Goal: Find specific page/section: Find specific page/section

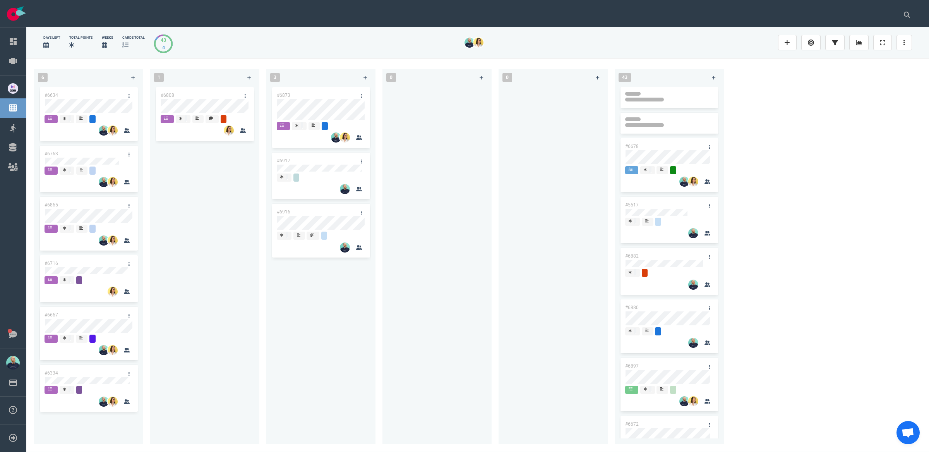
scroll to position [322, 0]
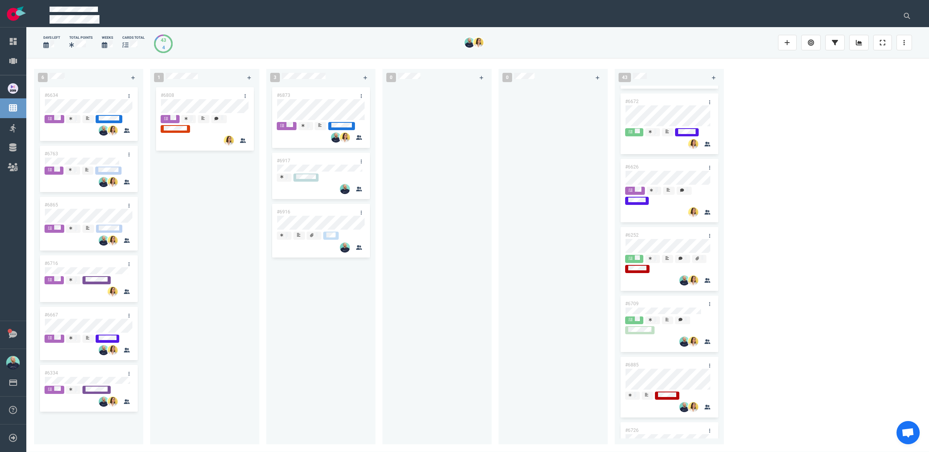
click at [217, 260] on div "#6808" at bounding box center [205, 261] width 100 height 350
drag, startPoint x: 163, startPoint y: 274, endPoint x: 207, endPoint y: 284, distance: 45.2
click at [163, 274] on div "#6808" at bounding box center [205, 261] width 100 height 350
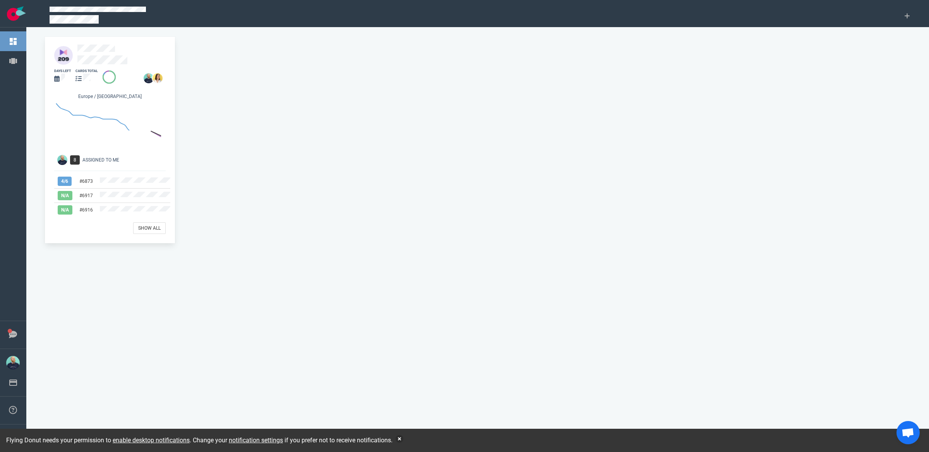
click at [98, 64] on div "cards total" at bounding box center [84, 76] width 27 height 24
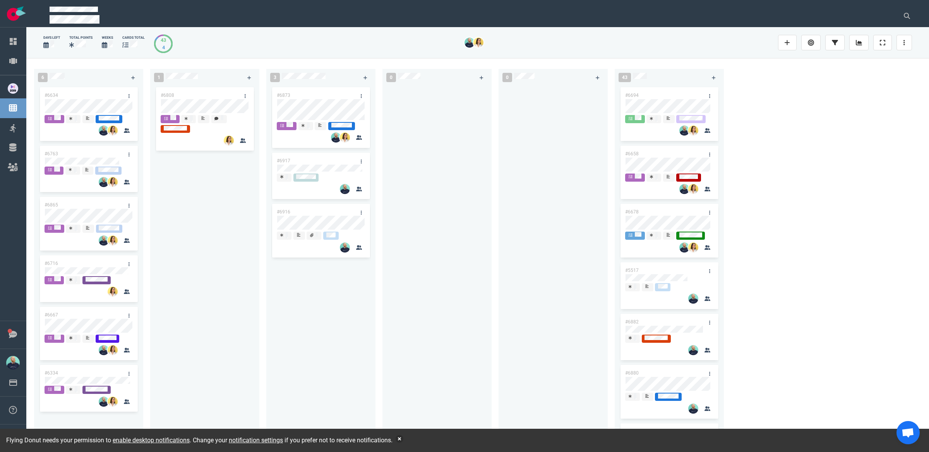
click at [401, 183] on div at bounding box center [437, 261] width 100 height 350
click at [403, 438] on button "button" at bounding box center [400, 439] width 8 height 8
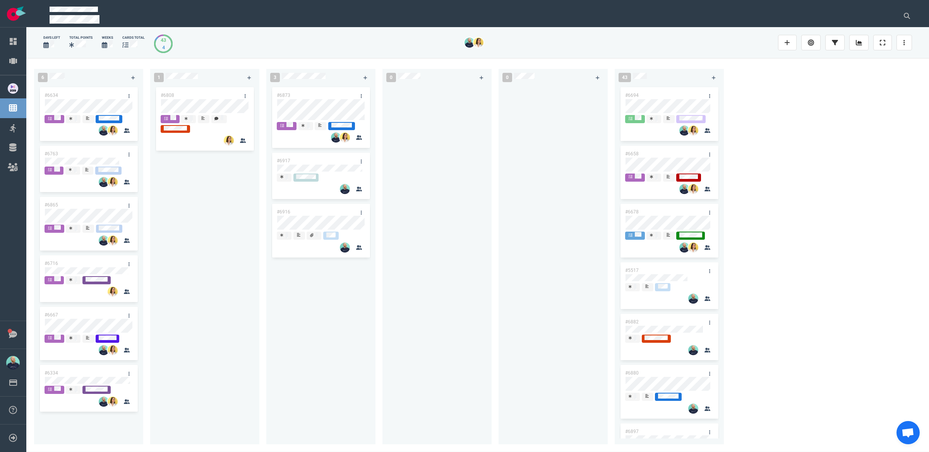
drag, startPoint x: 342, startPoint y: 319, endPoint x: 334, endPoint y: 244, distance: 74.8
click at [342, 319] on div "#6873 #6917 #6916" at bounding box center [321, 261] width 100 height 350
click at [200, 238] on div "#6808" at bounding box center [205, 261] width 100 height 350
click at [107, 205] on div "#6634 #6763 #6865 #6716 #6667 #6334 #6865" at bounding box center [89, 261] width 100 height 350
click at [234, 208] on div "#6808" at bounding box center [205, 261] width 100 height 350
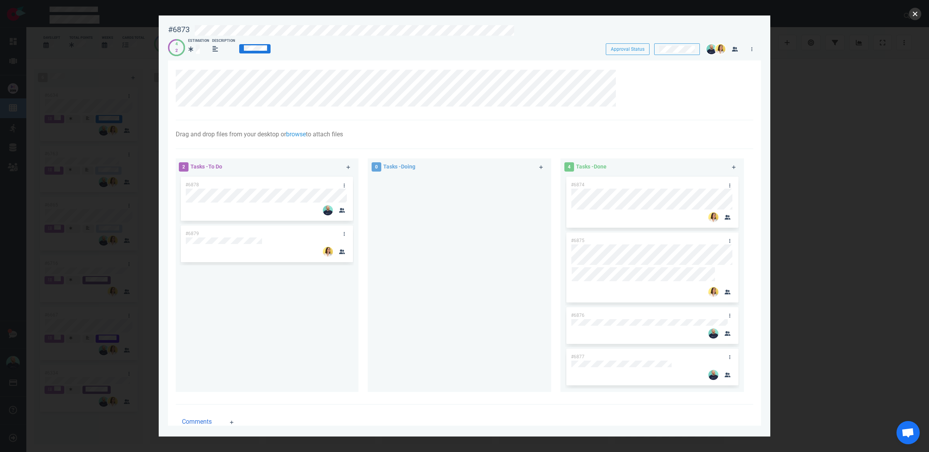
click at [913, 15] on button "close" at bounding box center [915, 14] width 12 height 12
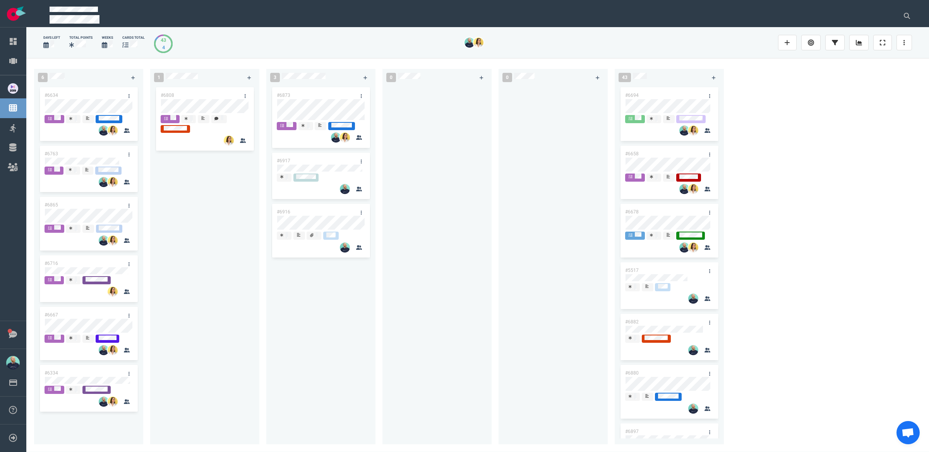
click at [163, 280] on div "#6808" at bounding box center [205, 261] width 100 height 350
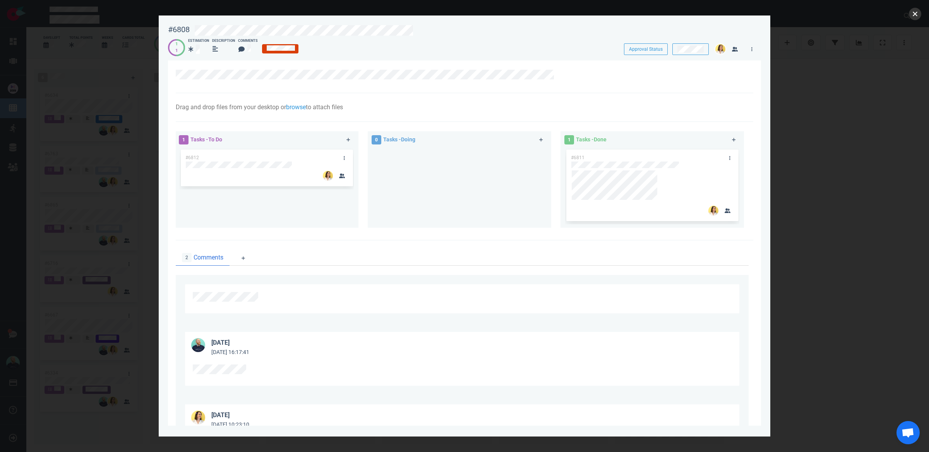
click at [916, 12] on button "close" at bounding box center [915, 14] width 12 height 12
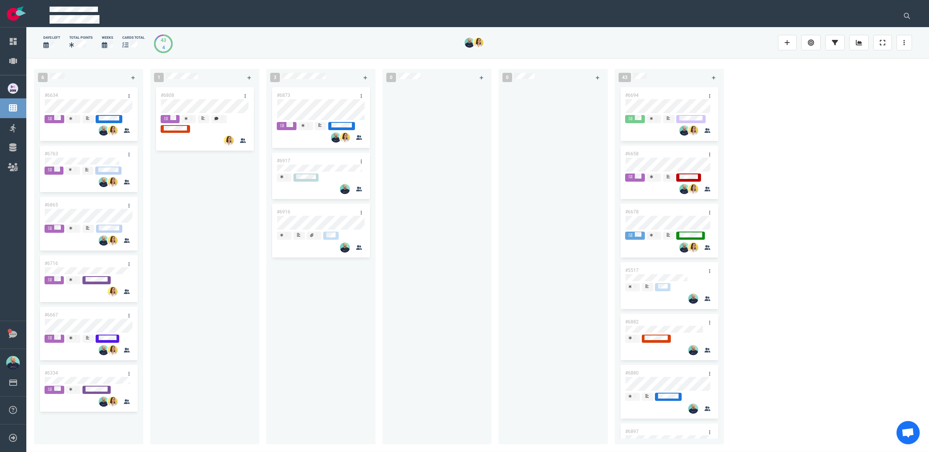
click at [249, 209] on div "#6808" at bounding box center [205, 261] width 100 height 350
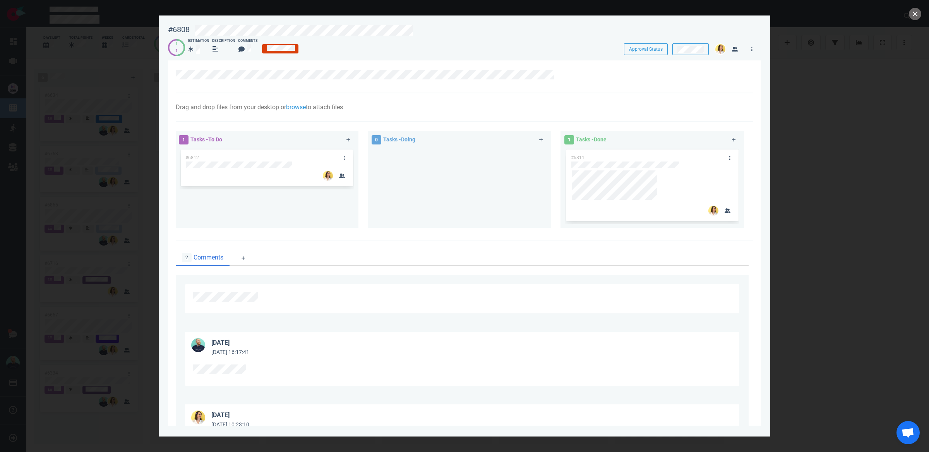
click at [466, 213] on div at bounding box center [459, 185] width 174 height 74
click at [472, 203] on div at bounding box center [459, 185] width 174 height 74
click at [919, 17] on button "close" at bounding box center [915, 14] width 12 height 12
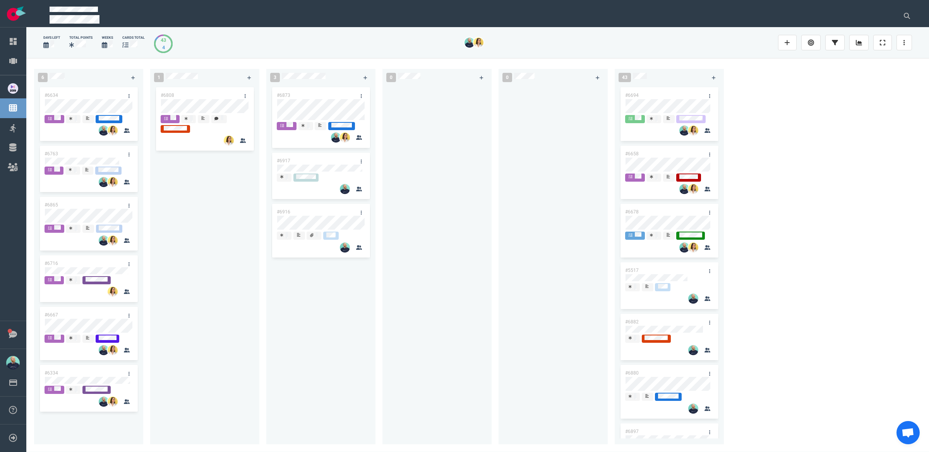
drag, startPoint x: 196, startPoint y: 223, endPoint x: 193, endPoint y: 170, distance: 52.7
click at [196, 223] on div "#6808" at bounding box center [205, 261] width 100 height 350
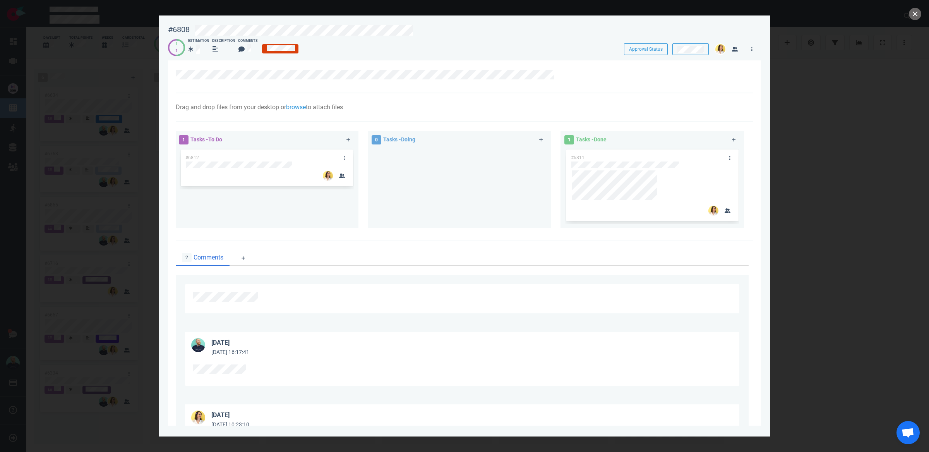
click at [464, 200] on div at bounding box center [459, 185] width 174 height 74
click at [377, 180] on div at bounding box center [459, 185] width 174 height 74
click at [501, 210] on div at bounding box center [459, 185] width 174 height 74
click at [920, 15] on button "close" at bounding box center [915, 14] width 12 height 12
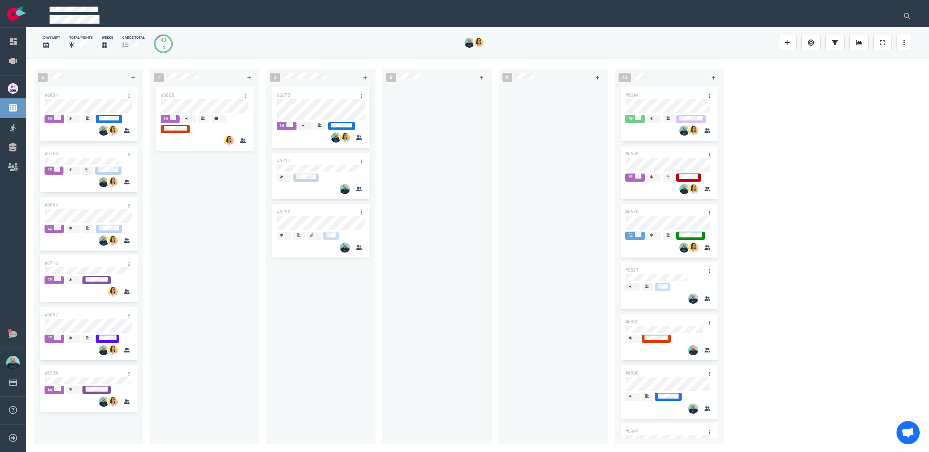
click at [494, 234] on div "0" at bounding box center [440, 254] width 116 height 381
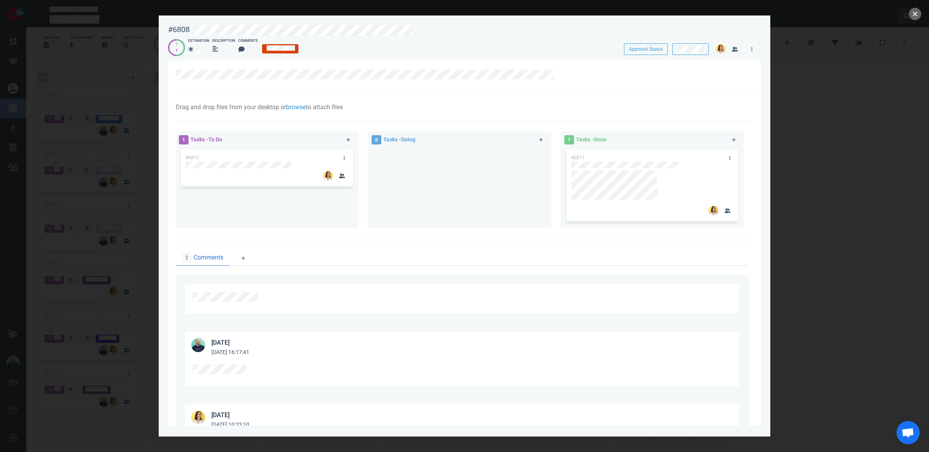
click at [914, 14] on button "close" at bounding box center [915, 14] width 12 height 12
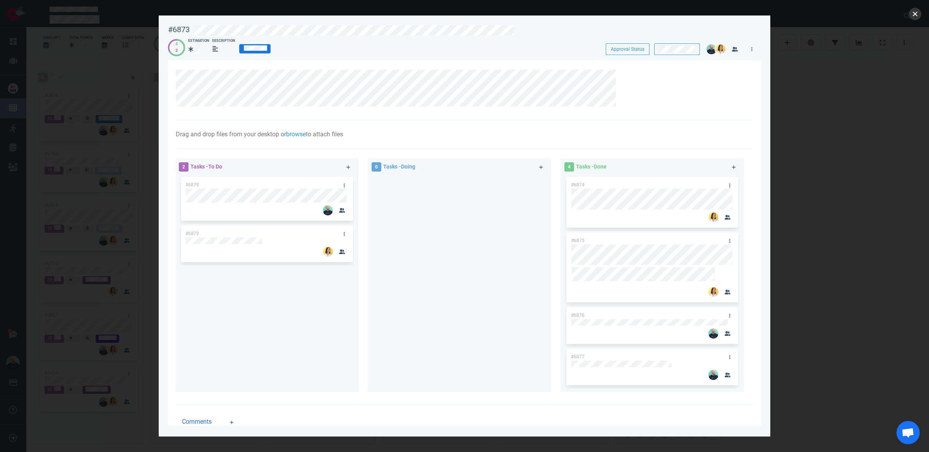
click at [914, 15] on button "close" at bounding box center [915, 14] width 12 height 12
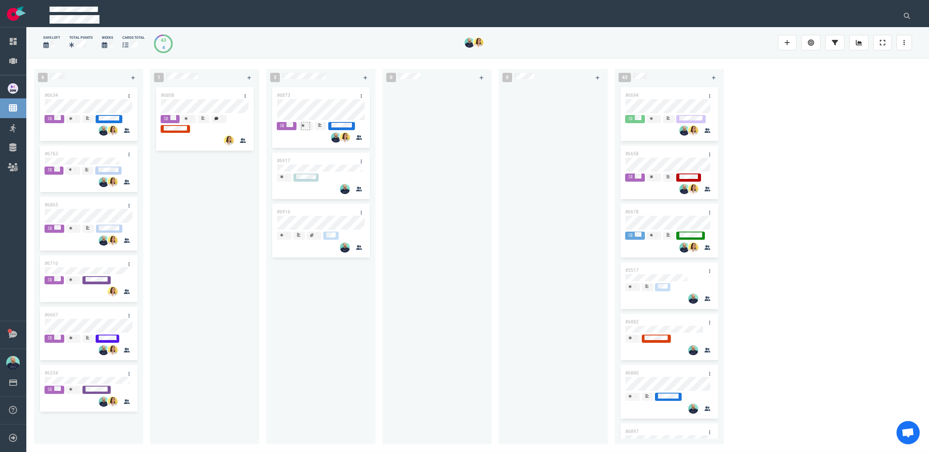
drag, startPoint x: 439, startPoint y: 208, endPoint x: 309, endPoint y: 122, distance: 155.6
click at [439, 207] on div at bounding box center [437, 261] width 100 height 350
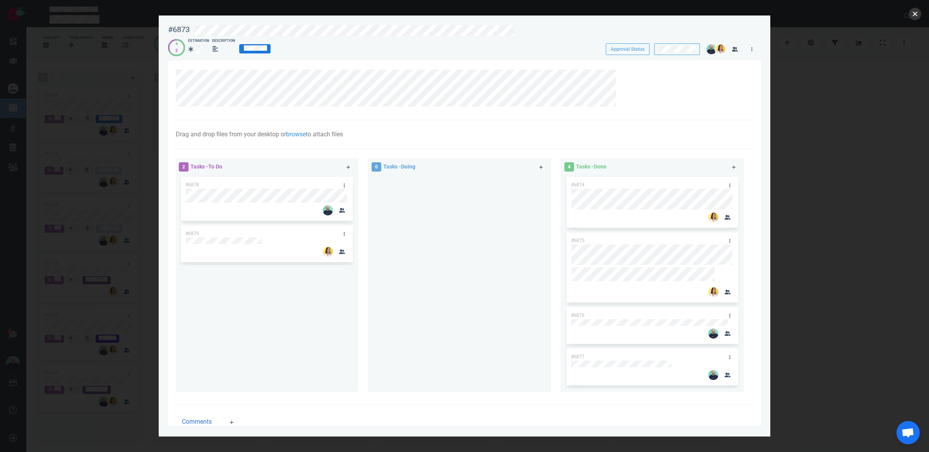
click at [919, 15] on button "close" at bounding box center [915, 14] width 12 height 12
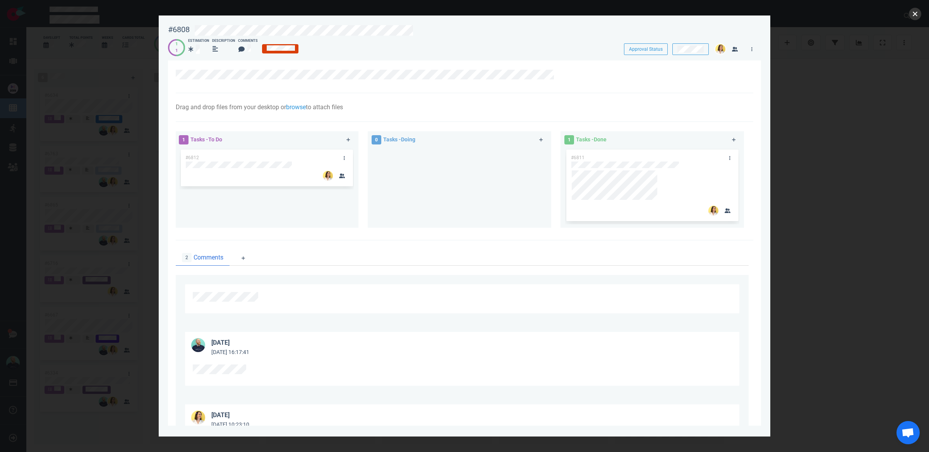
click at [914, 15] on button "close" at bounding box center [915, 14] width 12 height 12
click at [918, 15] on button "close" at bounding box center [915, 14] width 12 height 12
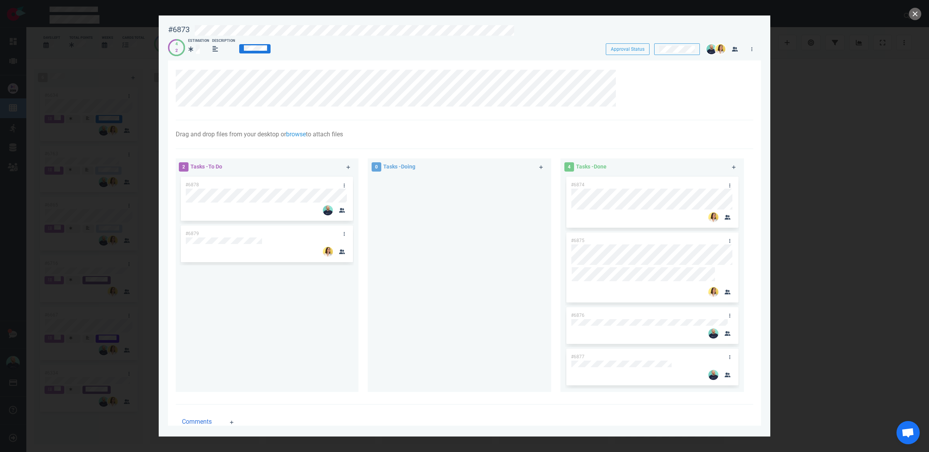
click at [922, 14] on div at bounding box center [464, 226] width 929 height 452
click at [920, 14] on button "close" at bounding box center [915, 14] width 12 height 12
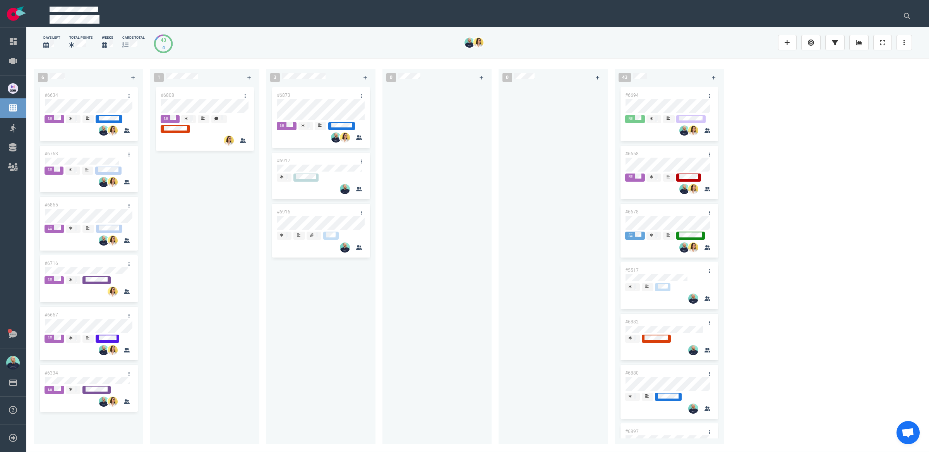
click at [247, 234] on div "#6808" at bounding box center [205, 261] width 100 height 350
drag, startPoint x: 321, startPoint y: 148, endPoint x: 320, endPoint y: 103, distance: 45.3
click at [320, 103] on div "#6917 #6916 #6916" at bounding box center [321, 261] width 100 height 350
click at [336, 235] on div "#6917 #6916 #6916" at bounding box center [321, 261] width 100 height 350
